Goal: Task Accomplishment & Management: Complete application form

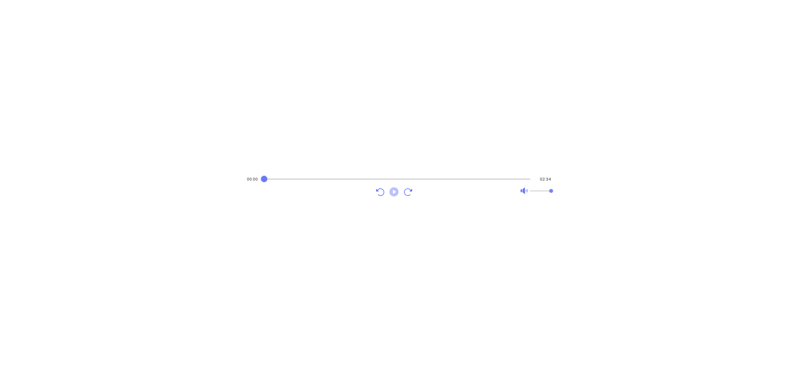
click at [394, 194] on icon "Play" at bounding box center [393, 191] width 9 height 9
click at [394, 194] on icon "Pause" at bounding box center [393, 191] width 9 height 9
click at [394, 196] on icon "Pause" at bounding box center [393, 191] width 11 height 11
click at [304, 176] on div "Audio progress control" at bounding box center [397, 179] width 268 height 6
click at [396, 193] on icon "Pause" at bounding box center [393, 191] width 9 height 9
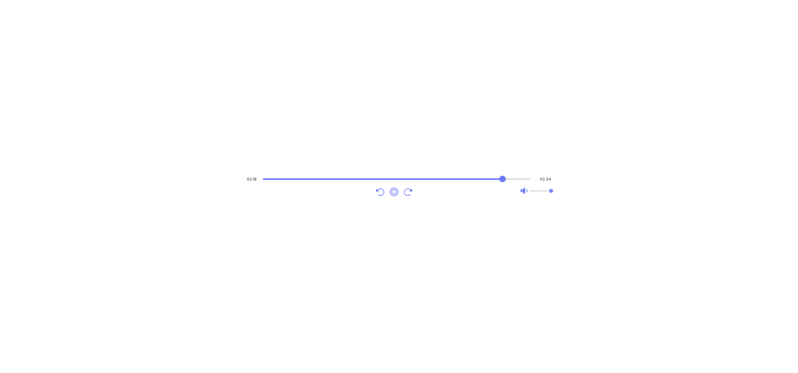
click at [393, 190] on icon "Play" at bounding box center [393, 191] width 11 height 11
click at [393, 190] on icon "Pause" at bounding box center [393, 191] width 11 height 11
click at [391, 194] on icon "Play" at bounding box center [393, 191] width 9 height 9
click at [391, 194] on icon "Pause" at bounding box center [393, 191] width 9 height 9
click at [268, 177] on div "Audio progress control" at bounding box center [397, 179] width 267 height 6
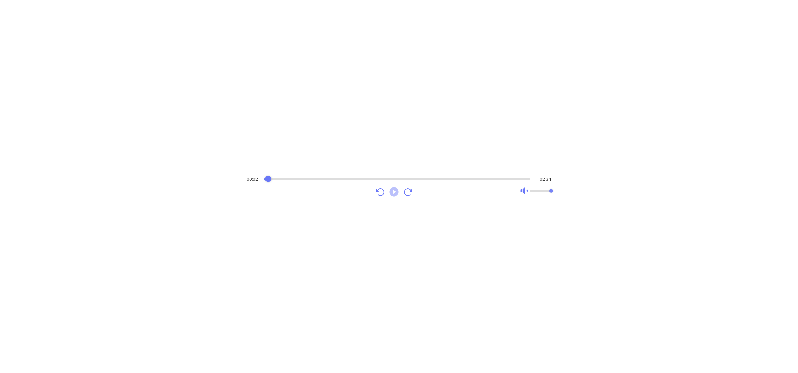
click at [395, 192] on icon "Play" at bounding box center [393, 191] width 9 height 9
click at [306, 177] on div "Audio progress control" at bounding box center [397, 179] width 267 height 6
click at [347, 179] on div "Audio progress control" at bounding box center [397, 179] width 268 height 2
click at [363, 179] on div "Audio progress control" at bounding box center [397, 179] width 268 height 2
click at [384, 177] on div "Audio progress control" at bounding box center [397, 179] width 268 height 6
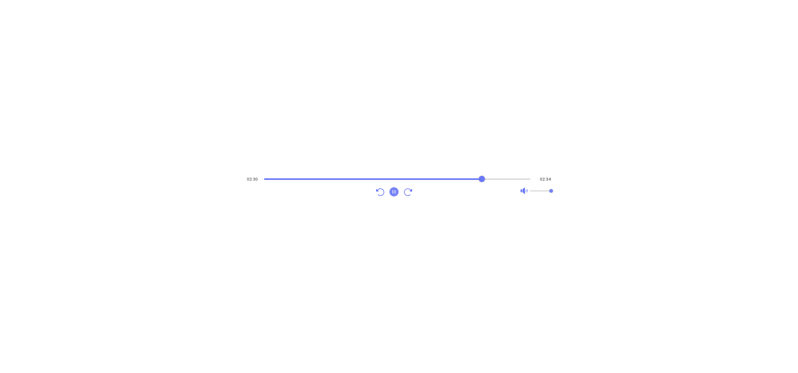
click at [482, 176] on div "Audio progress control" at bounding box center [397, 179] width 267 height 6
click at [395, 191] on icon "Pause" at bounding box center [393, 191] width 11 height 11
click at [462, 178] on div "Audio progress control" at bounding box center [397, 179] width 267 height 2
click at [391, 190] on icon "Play" at bounding box center [393, 191] width 9 height 9
click at [395, 195] on icon "Pause" at bounding box center [393, 191] width 9 height 9
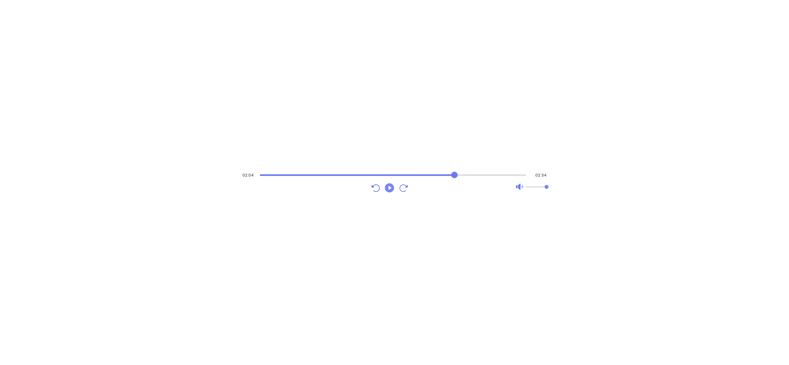
click at [455, 173] on div "Audio progress control" at bounding box center [393, 175] width 266 height 6
click at [392, 188] on icon "Play" at bounding box center [389, 187] width 9 height 9
click at [466, 175] on div "Audio progress control" at bounding box center [393, 175] width 268 height 2
click at [390, 185] on icon "Pause" at bounding box center [389, 187] width 9 height 9
click at [484, 175] on div "Audio progress control" at bounding box center [393, 175] width 267 height 2
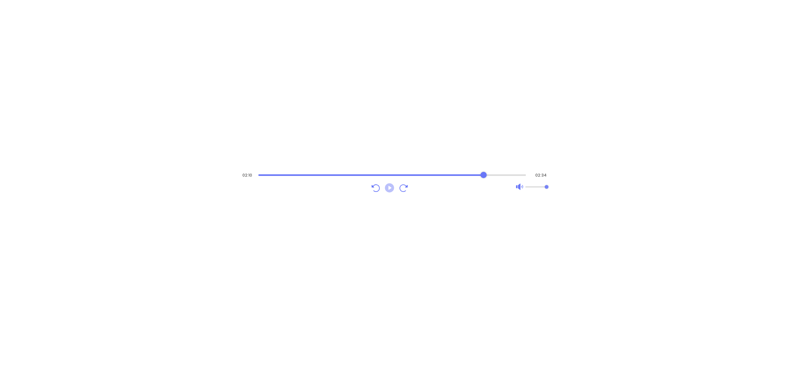
click at [394, 188] on icon "Play" at bounding box center [389, 187] width 9 height 9
click at [391, 191] on icon "Pause" at bounding box center [389, 187] width 9 height 9
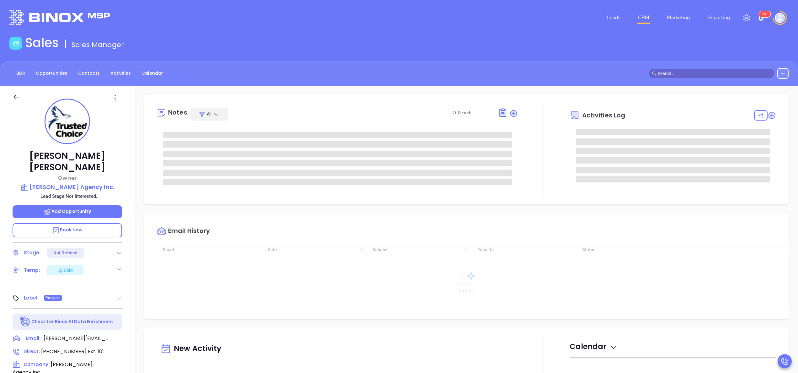
type input "[DATE]"
type input "[PERSON_NAME]"
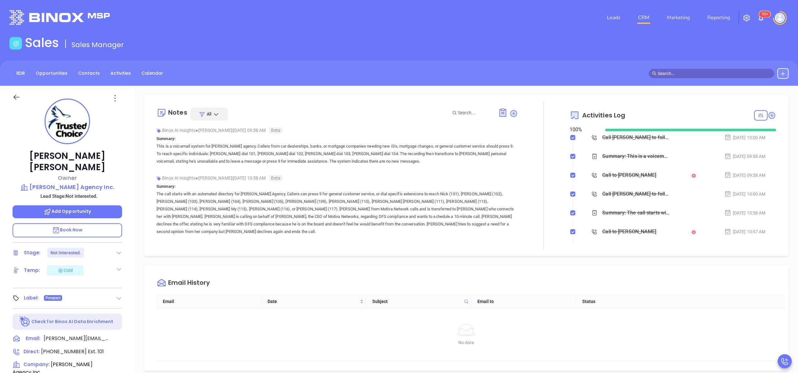
click at [401, 180] on div "Binox AI Insights ● Vicky Mendoza | Sep 25, 2025 10:58 AM Beta" at bounding box center [337, 177] width 361 height 9
click at [472, 178] on div "Binox AI Insights ● Vicky Mendoza | Sep 25, 2025 10:58 AM Beta" at bounding box center [337, 177] width 361 height 9
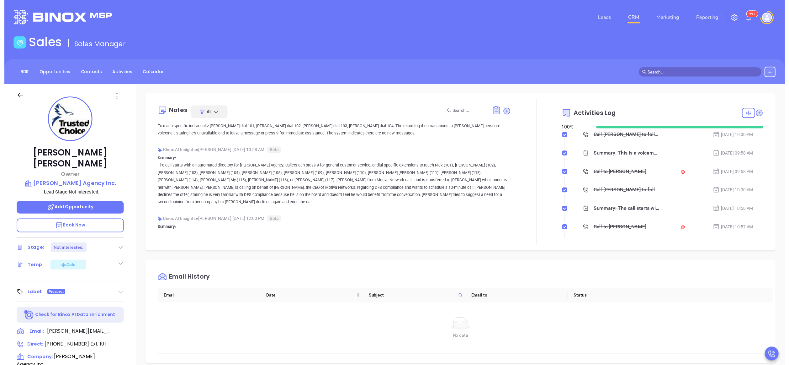
scroll to position [0, 0]
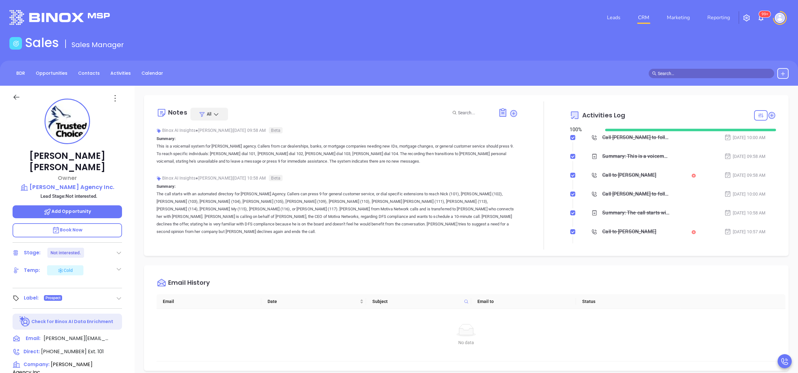
click at [501, 203] on p "The call starts with an automated directory for Masterpole Agency. Callers can …" at bounding box center [337, 212] width 361 height 45
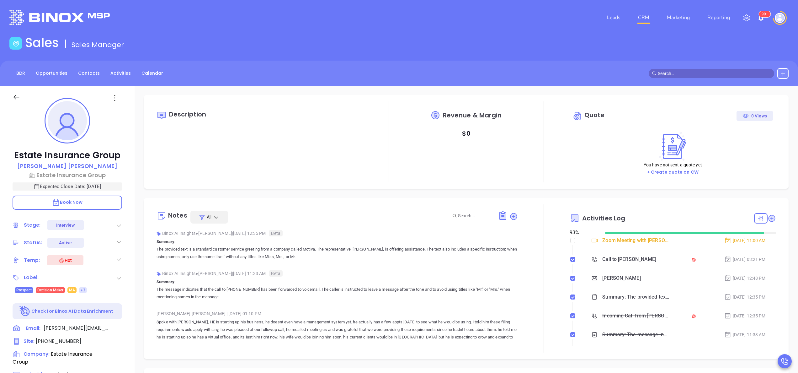
scroll to position [182, 0]
click at [548, 229] on div at bounding box center [544, 278] width 52 height 148
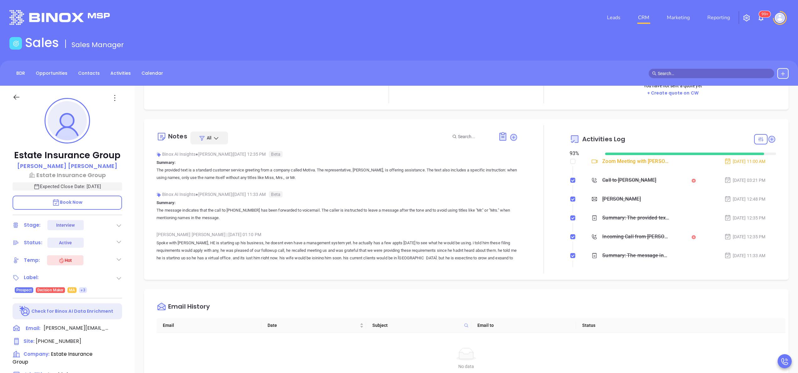
scroll to position [0, 0]
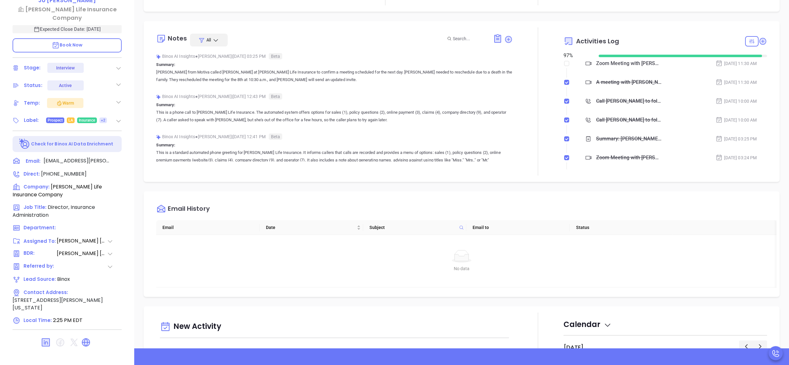
scroll to position [182, 0]
click at [539, 104] on div at bounding box center [538, 101] width 51 height 148
click at [760, 44] on icon at bounding box center [763, 41] width 6 height 6
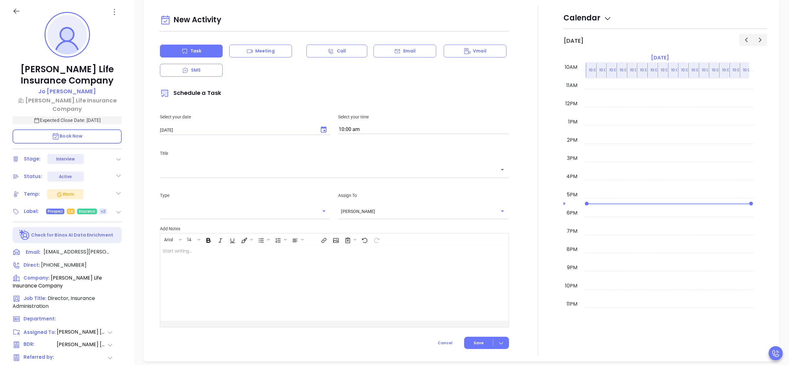
scroll to position [86, 0]
click at [394, 51] on icon at bounding box center [397, 51] width 6 height 6
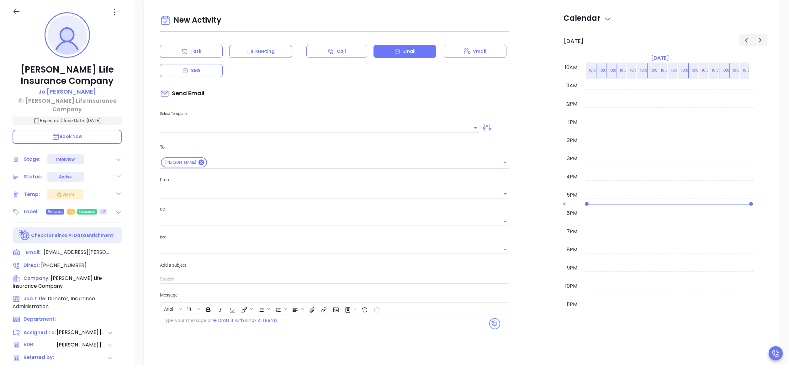
click at [265, 133] on div "New Activity Task Meeting Call Email Vmail SMS Send Email Select Template To Jo…" at bounding box center [334, 215] width 356 height 405
type input "Anabell Dominguez"
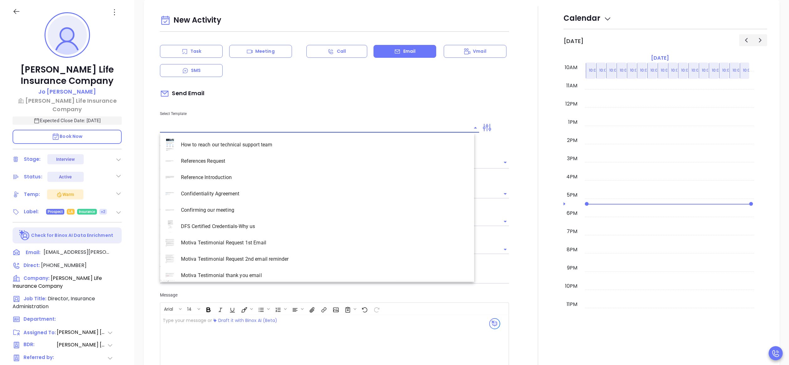
click at [265, 127] on input "text" at bounding box center [315, 127] width 310 height 9
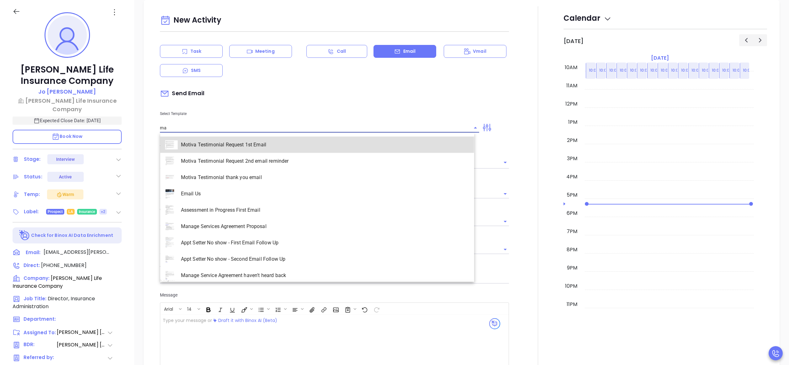
scroll to position [852, 0]
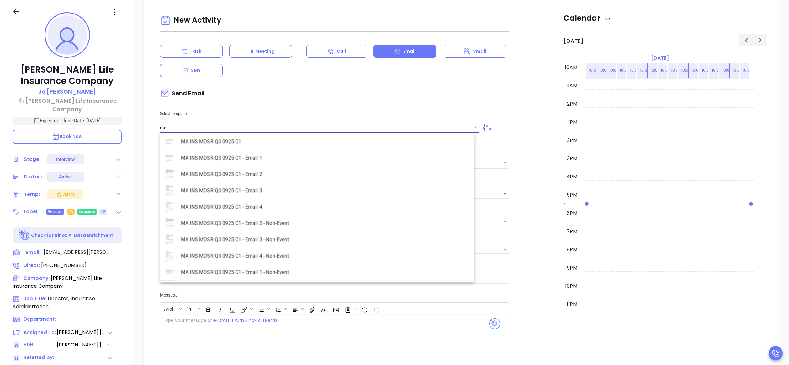
click at [277, 277] on li "MA INS MDSR Q3 0925 C1 - Email 1 - Non-Event" at bounding box center [317, 272] width 314 height 16
type input "MA INS MDSR Q3 0925 C1 - Email 1 - Non-Event"
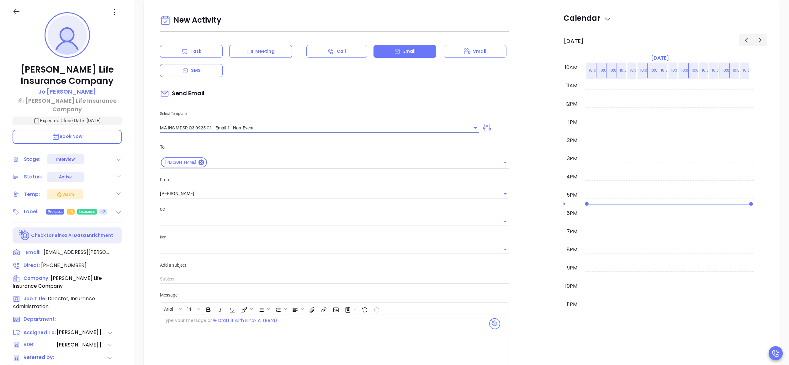
type input "Jo, are you ready for Massachusetts’ compliance requirement?"
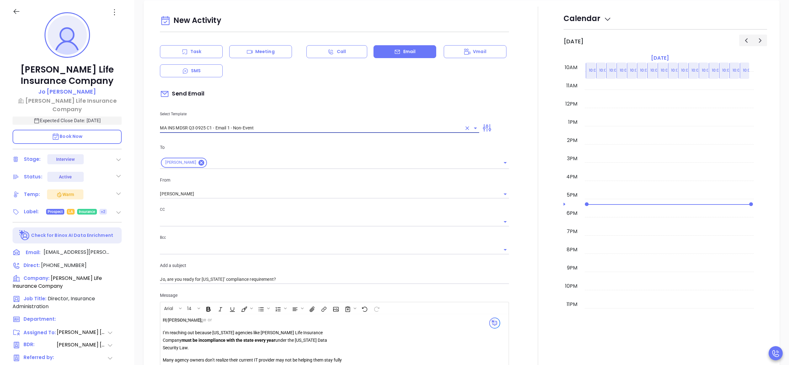
scroll to position [398, 0]
type input "MA INS MDSR Q3 0925 C1 - Email 1 - Non-Event"
click at [527, 240] on div at bounding box center [538, 246] width 51 height 480
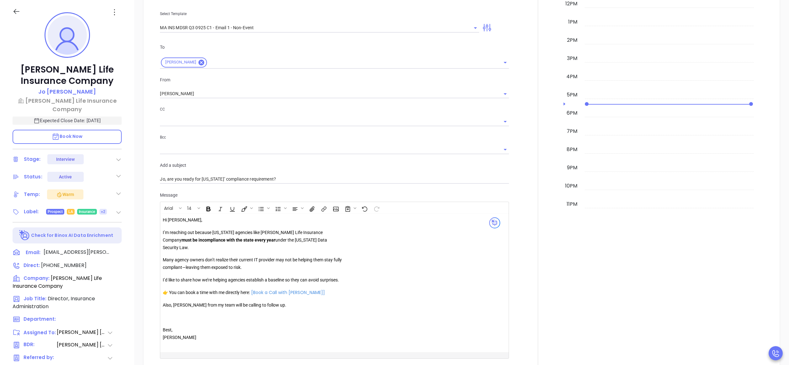
scroll to position [498, 0]
drag, startPoint x: 291, startPoint y: 238, endPoint x: 355, endPoint y: 243, distance: 63.9
click at [355, 243] on div "Hi Jo, I’m reaching out because Massachusetts agencies like Kilpatrick Life Ins…" at bounding box center [322, 281] width 319 height 133
click at [319, 253] on div "Hi Jo, I’m reaching out because Massachusetts agencies like Kilpatrick Life Ins…" at bounding box center [253, 277] width 180 height 125
click at [464, 29] on icon "Clear" at bounding box center [467, 27] width 6 height 6
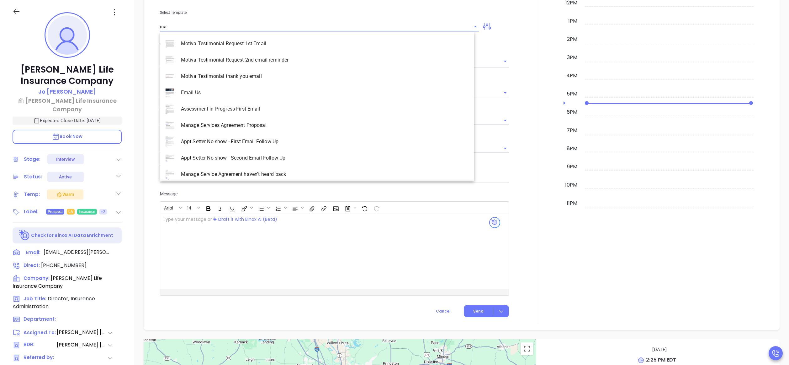
scroll to position [852, 0]
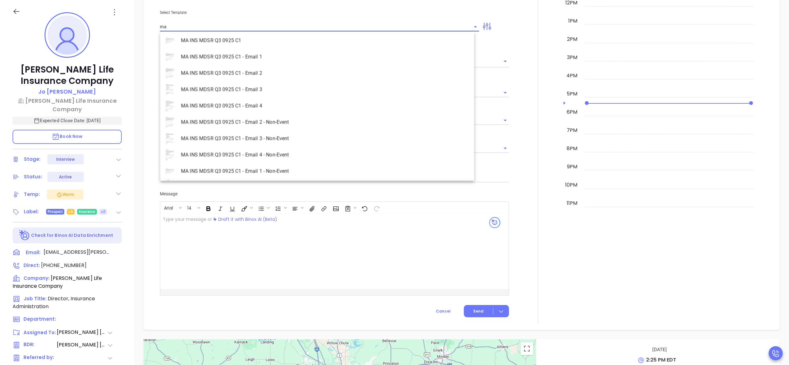
click at [291, 118] on li "MA INS MDSR Q3 0925 C1 - Email 2 - Non-Event" at bounding box center [317, 122] width 314 height 16
type input "MA INS MDSR Q3 0925 C1 - Email 2 - Non-Event"
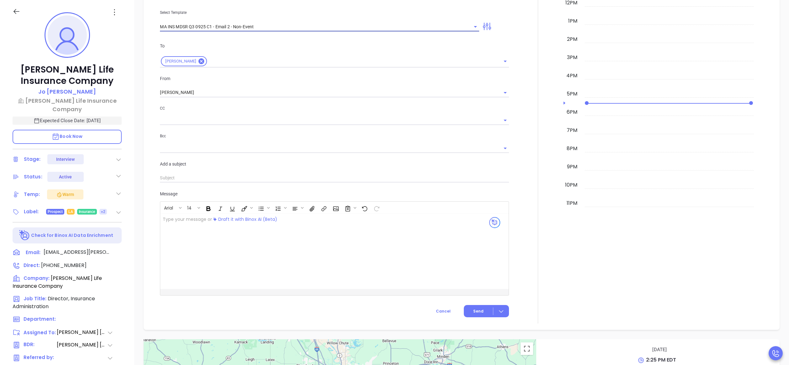
type input "Jo, here’s the MA compliance checklist we mentioned"
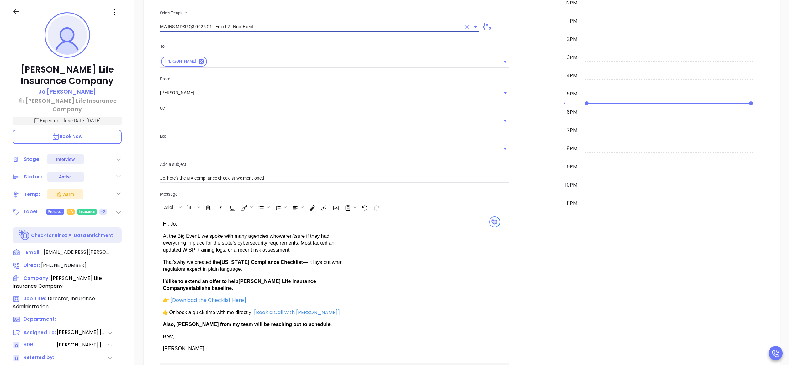
type input "MA INS MDSR Q3 0925 C1 - Email 2 - Non-Event"
click at [524, 178] on div at bounding box center [538, 151] width 51 height 491
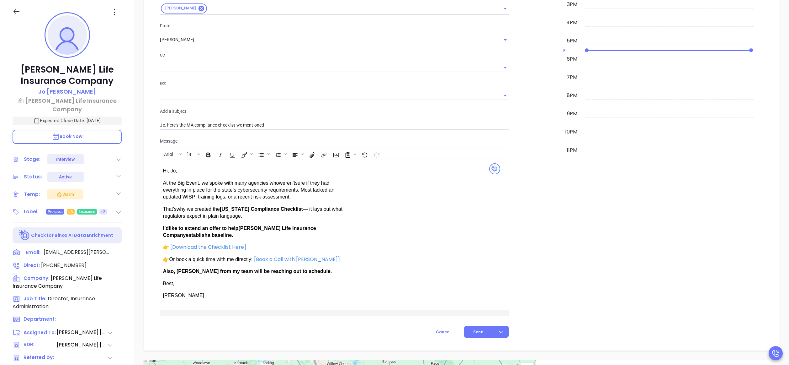
scroll to position [574, 0]
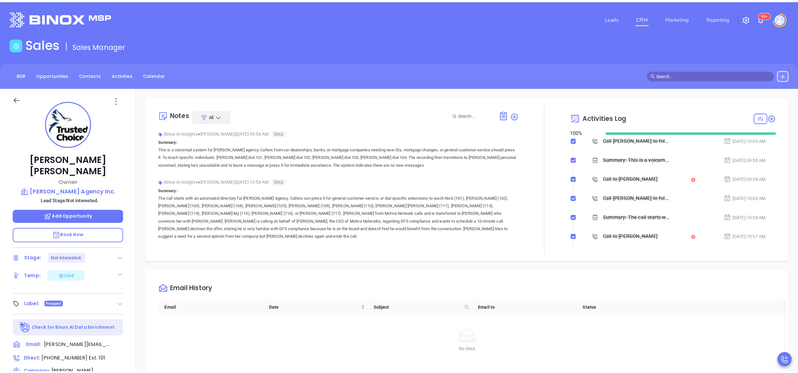
scroll to position [182, 0]
